Goal: Task Accomplishment & Management: Use online tool/utility

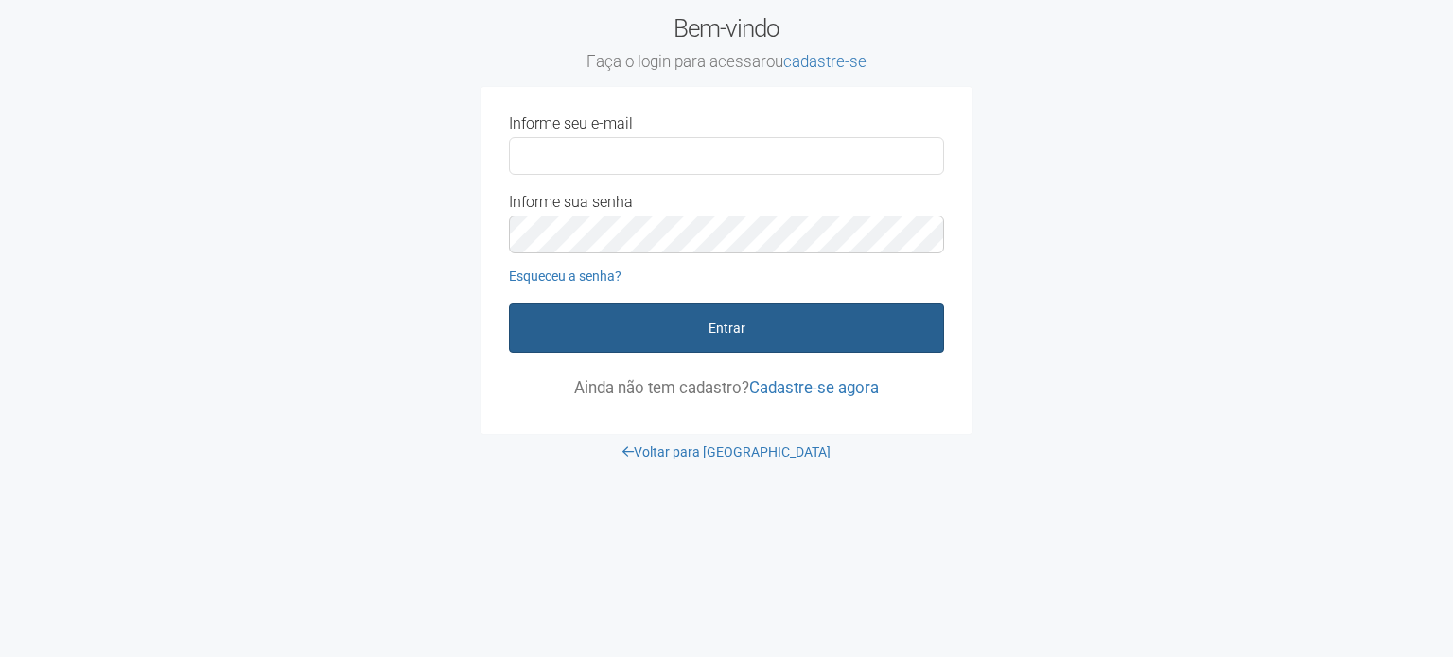
type input "**********"
click at [711, 319] on button "Entrar" at bounding box center [726, 328] width 435 height 49
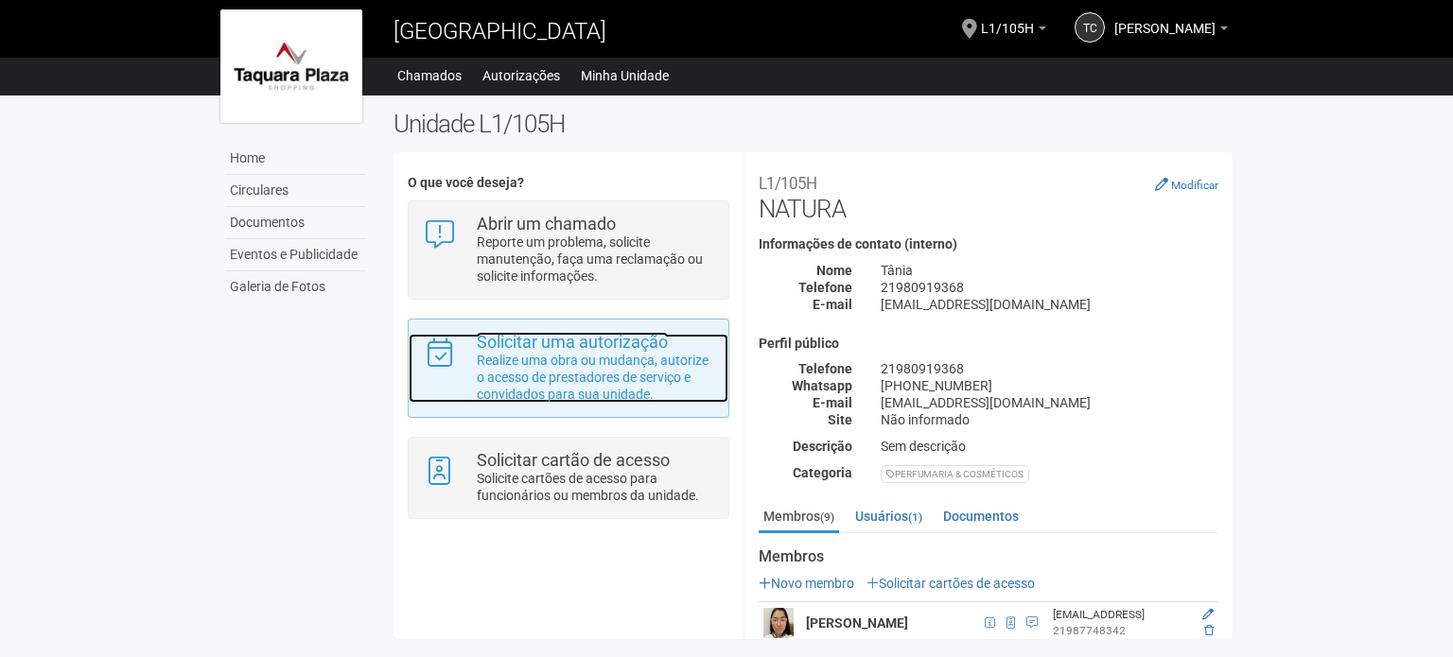
click at [548, 348] on strong "Solicitar uma autorização" at bounding box center [572, 342] width 191 height 20
